Goal: Information Seeking & Learning: Learn about a topic

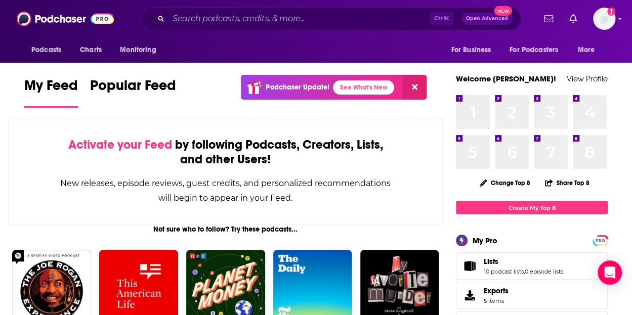
click at [266, 8] on div "Ctrl K Open Advanced New" at bounding box center [331, 18] width 380 height 23
click at [272, 17] on input "Search podcasts, credits, & more..." at bounding box center [298, 19] width 261 height 16
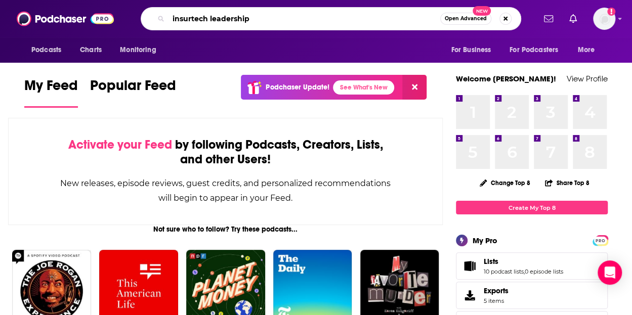
type input "insurtech leadership"
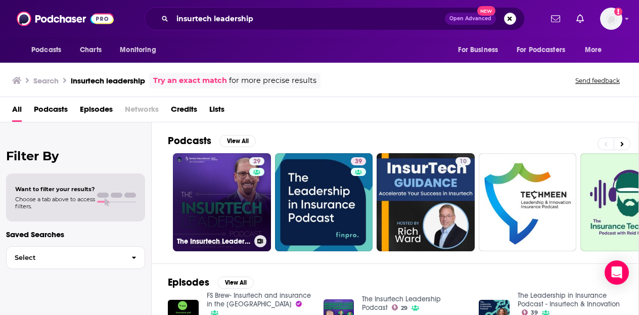
click at [200, 209] on link "29 The Insurtech Leadership Podcast" at bounding box center [222, 202] width 98 height 98
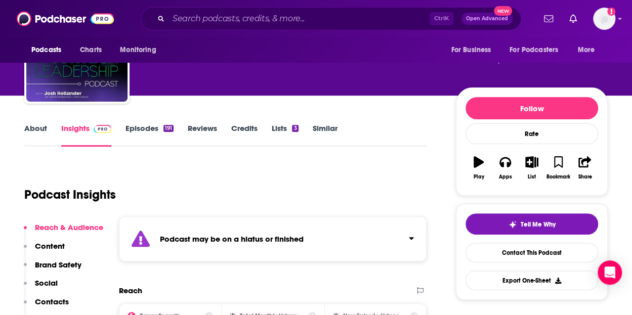
scroll to position [68, 0]
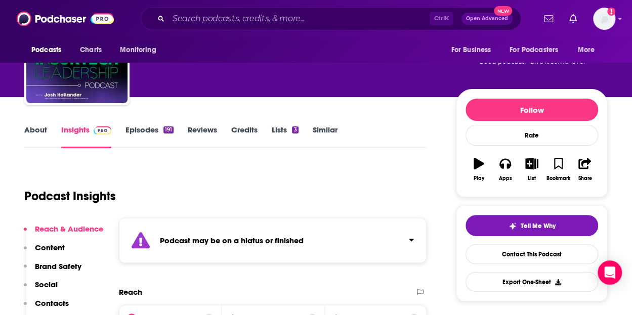
click at [152, 133] on link "Episodes 191" at bounding box center [149, 136] width 48 height 23
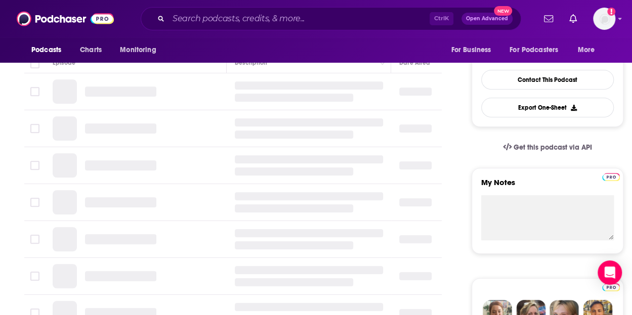
scroll to position [101, 0]
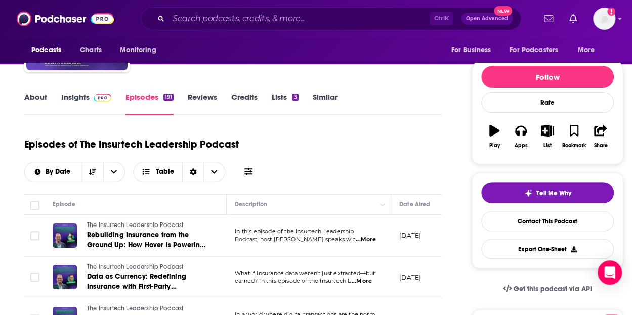
click at [207, 31] on div "Podcasts Charts Monitoring Ctrl K Open Advanced New For Business For Podcasters…" at bounding box center [316, 18] width 632 height 37
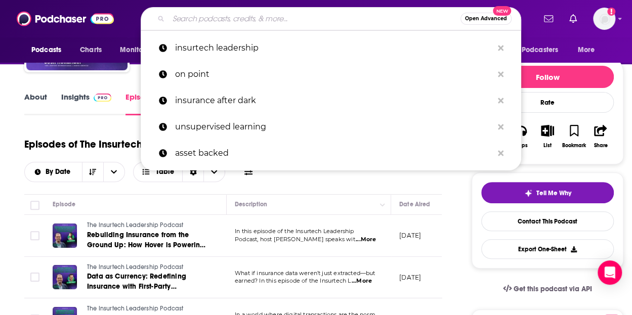
click at [203, 23] on input "Search podcasts, credits, & more..." at bounding box center [314, 19] width 292 height 16
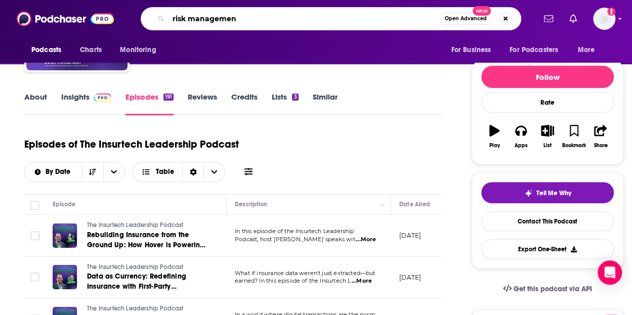
type input "risk management"
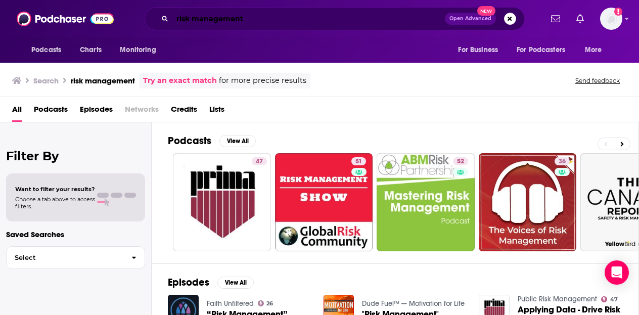
click at [392, 17] on input "risk management" at bounding box center [308, 19] width 273 height 16
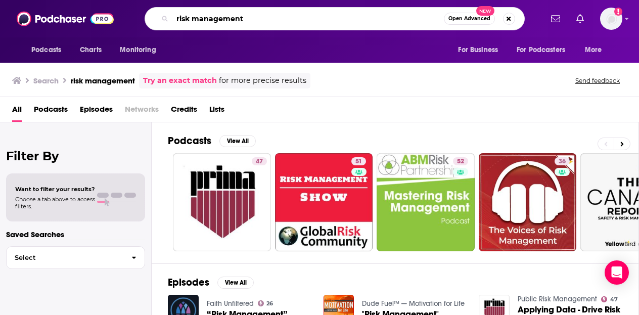
click at [392, 17] on input "risk management" at bounding box center [308, 19] width 272 height 16
click at [392, 17] on input "risk b" at bounding box center [308, 19] width 272 height 16
type input "brick by brick"
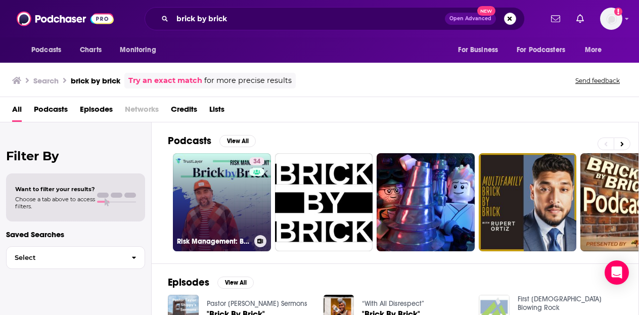
click at [236, 189] on link "34 Risk Management: Brick by [PERSON_NAME]" at bounding box center [222, 202] width 98 height 98
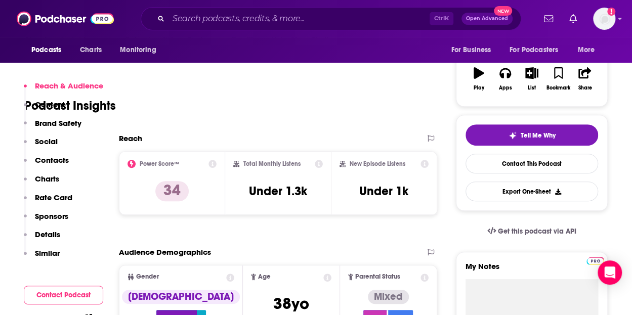
scroll to position [247, 0]
